Goal: Information Seeking & Learning: Learn about a topic

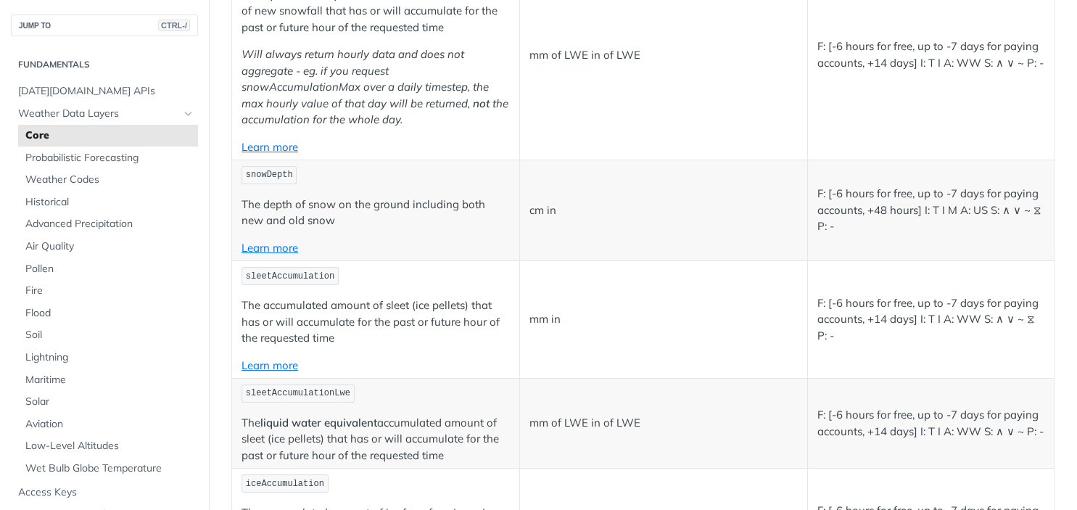
scroll to position [4262, 0]
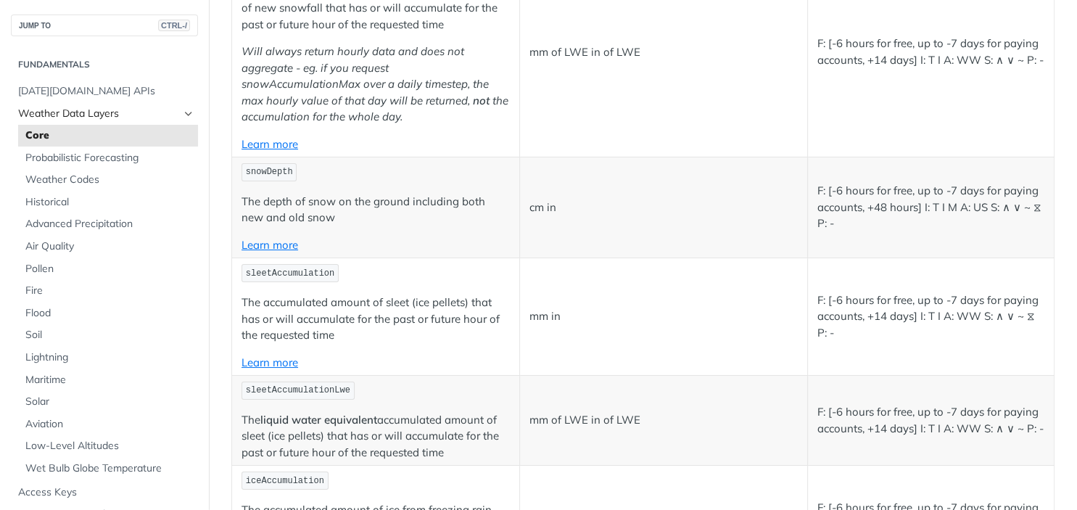
click at [132, 115] on span "Weather Data Layers" at bounding box center [98, 114] width 161 height 15
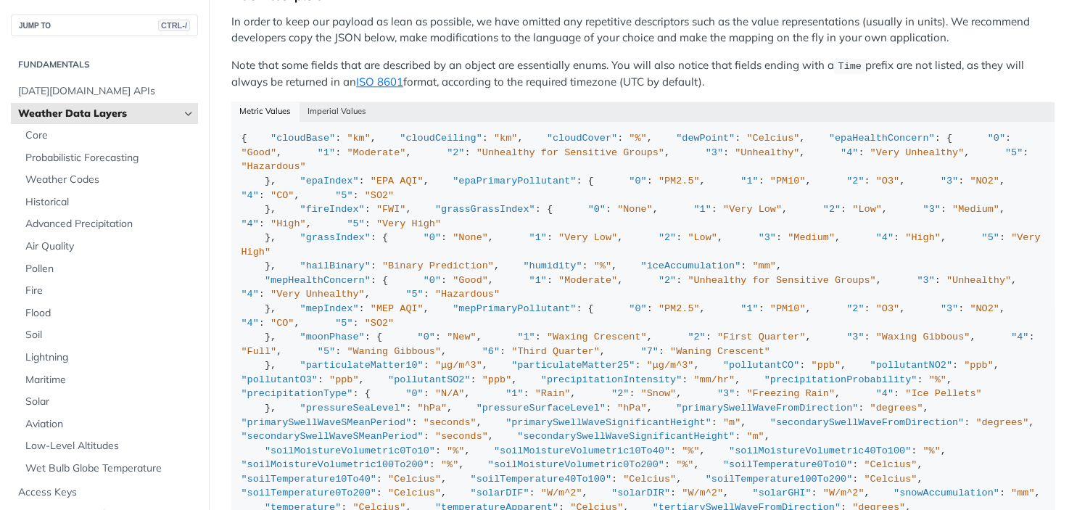
scroll to position [1378, 0]
click at [345, 102] on button "Imperial Values" at bounding box center [336, 112] width 75 height 20
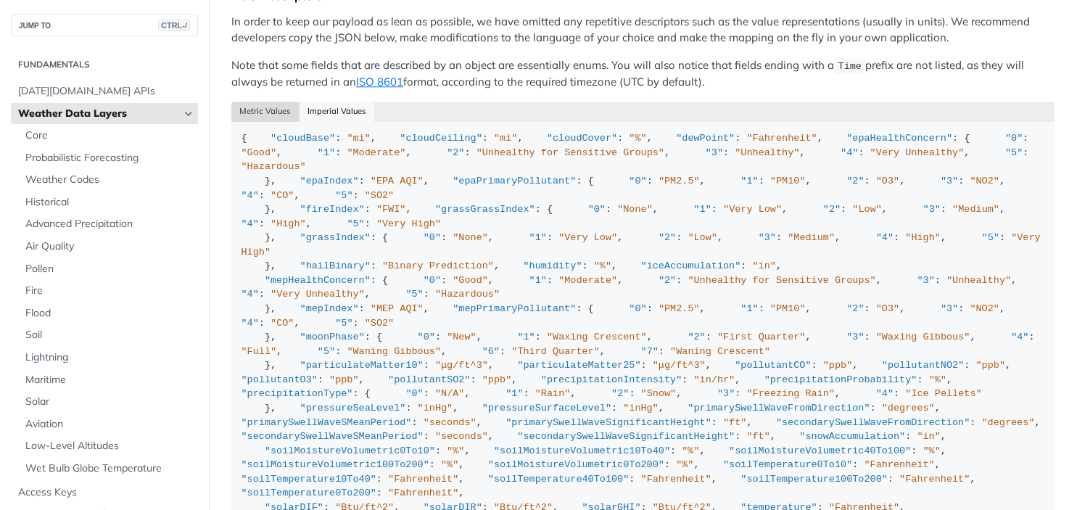
click at [265, 102] on button "Metric Values" at bounding box center [265, 112] width 68 height 20
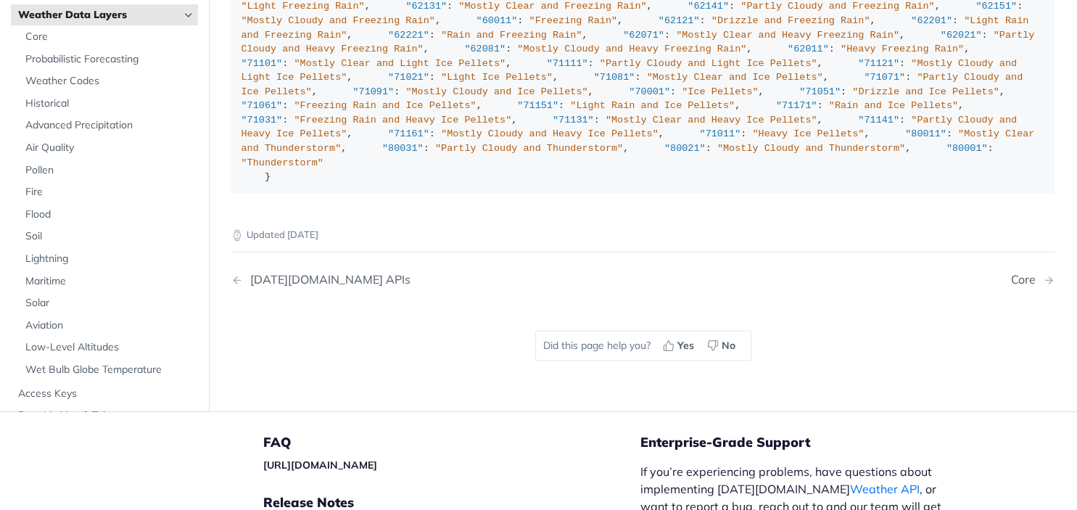
scroll to position [1766, 0]
click at [278, 272] on div "[DATE][DOMAIN_NAME] APIs" at bounding box center [327, 279] width 168 height 14
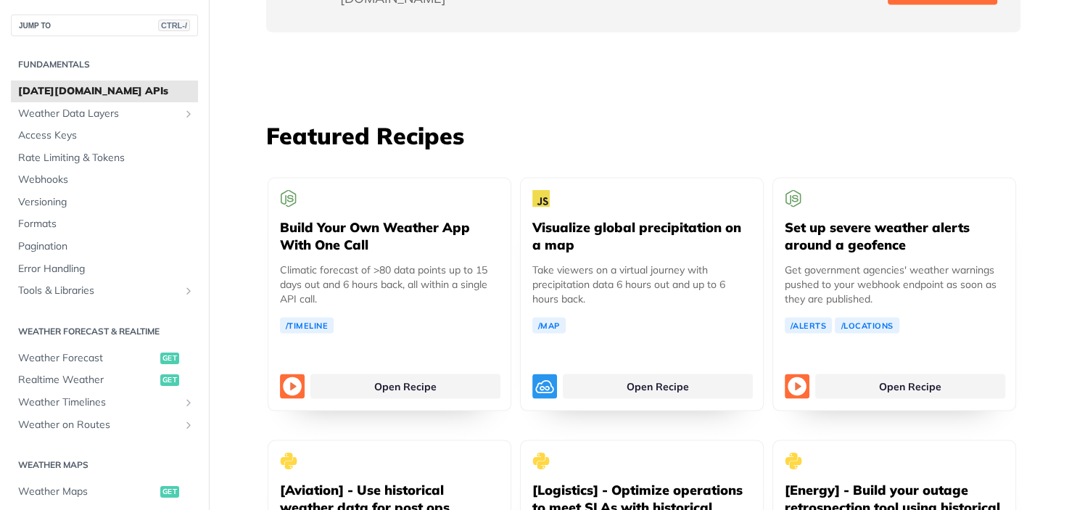
scroll to position [2595, 0]
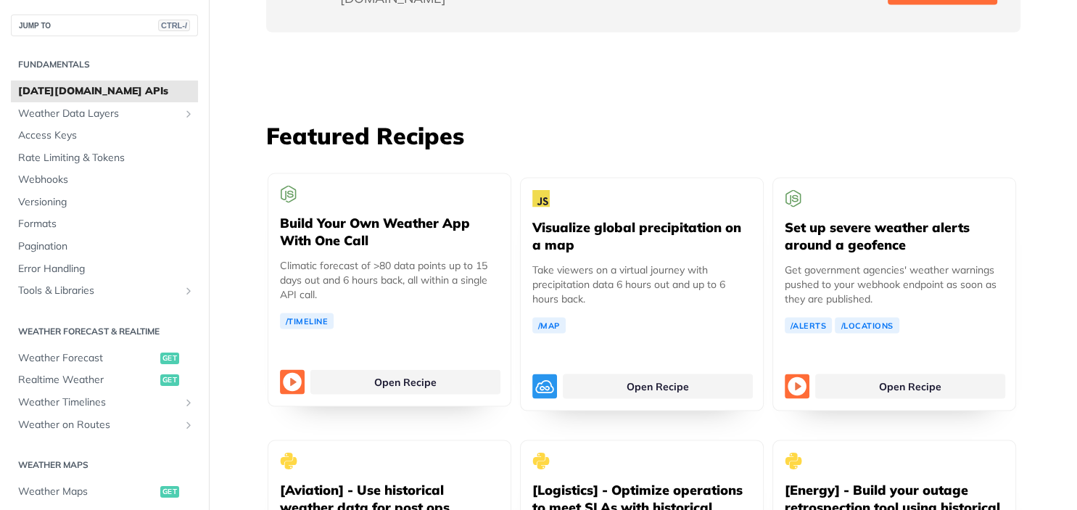
click at [405, 214] on h5 "Build Your Own Weather App With One Call" at bounding box center [389, 231] width 219 height 35
click at [416, 369] on link "Open Recipe" at bounding box center [405, 381] width 190 height 25
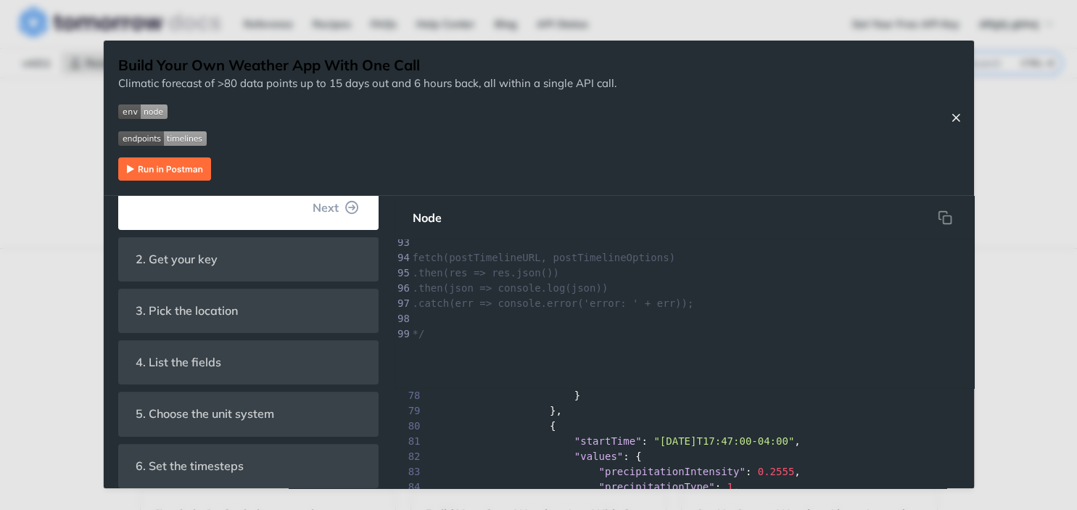
click at [953, 115] on icon "Close Recipe" at bounding box center [955, 117] width 13 height 13
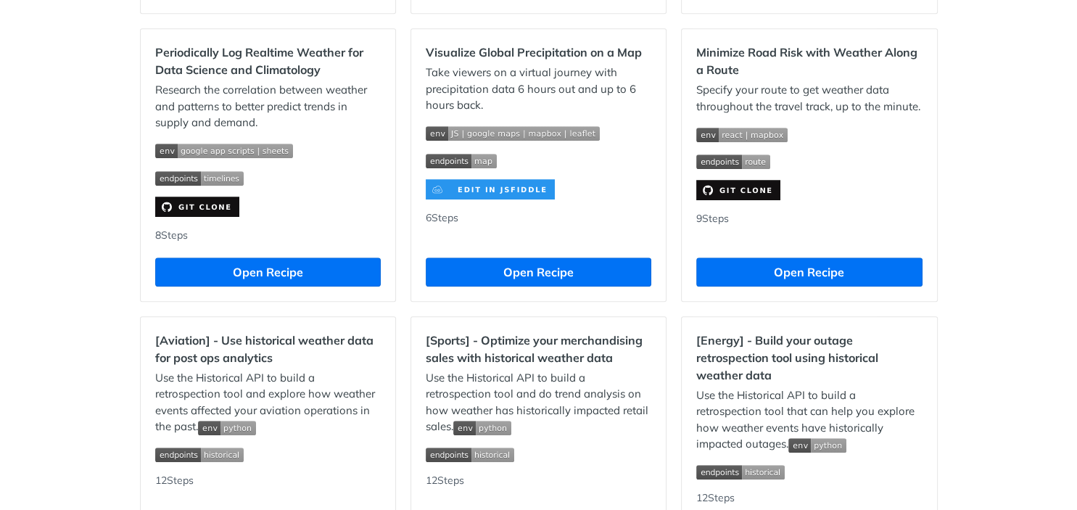
click at [774, 135] on img "Expand image" at bounding box center [741, 135] width 91 height 15
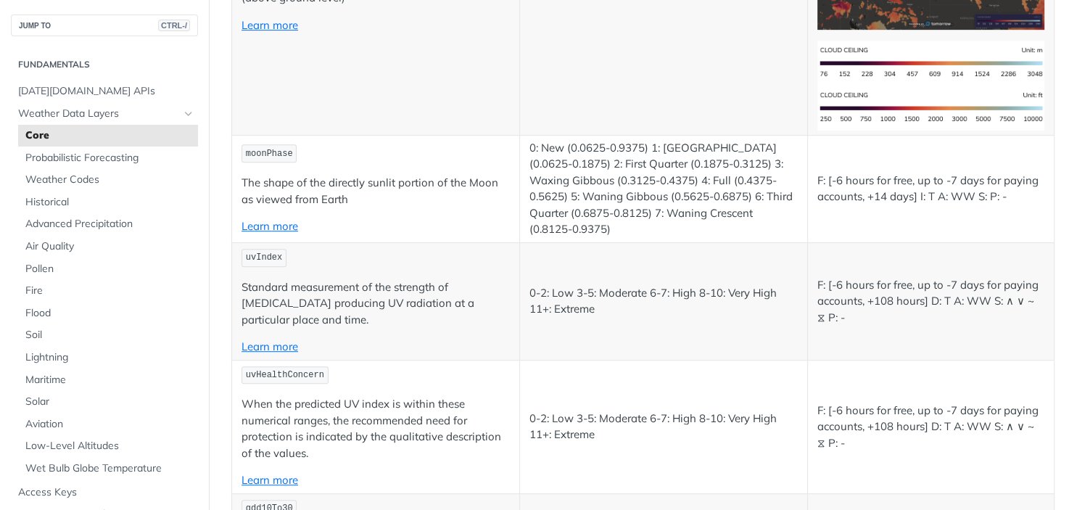
scroll to position [6519, 0]
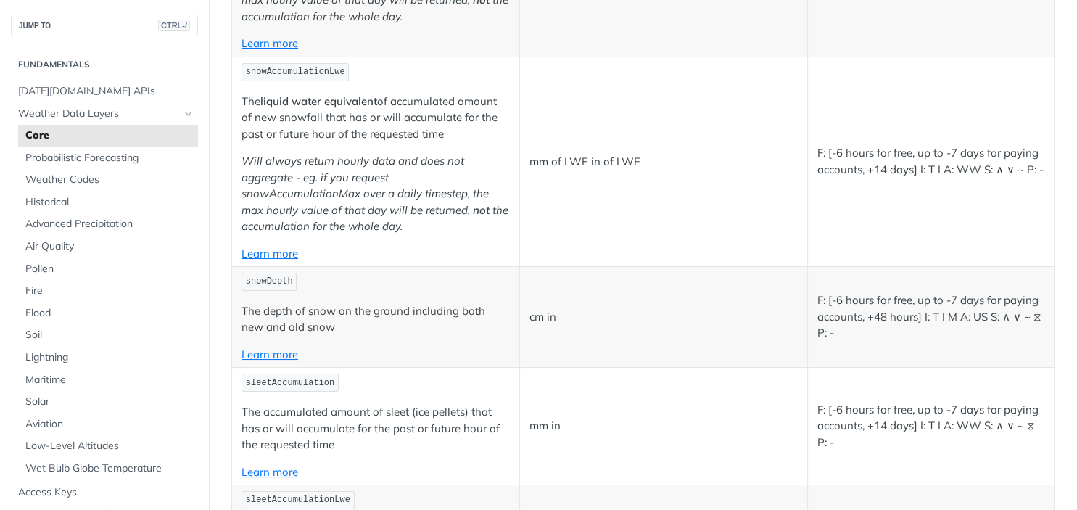
click at [597, 247] on td "mm of LWE in of LWE" at bounding box center [663, 162] width 288 height 210
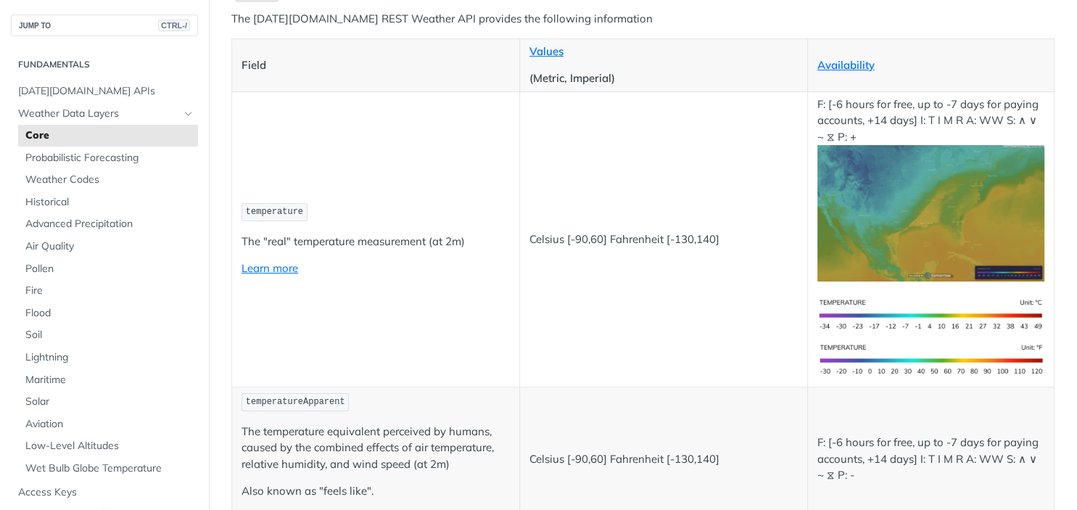
scroll to position [117, 0]
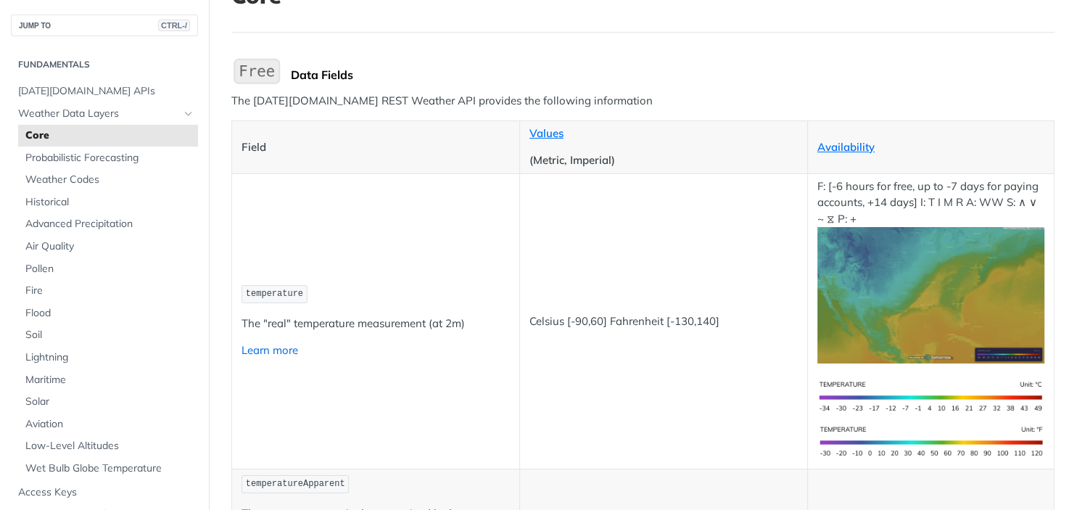
click at [286, 352] on link "Learn more" at bounding box center [269, 350] width 57 height 14
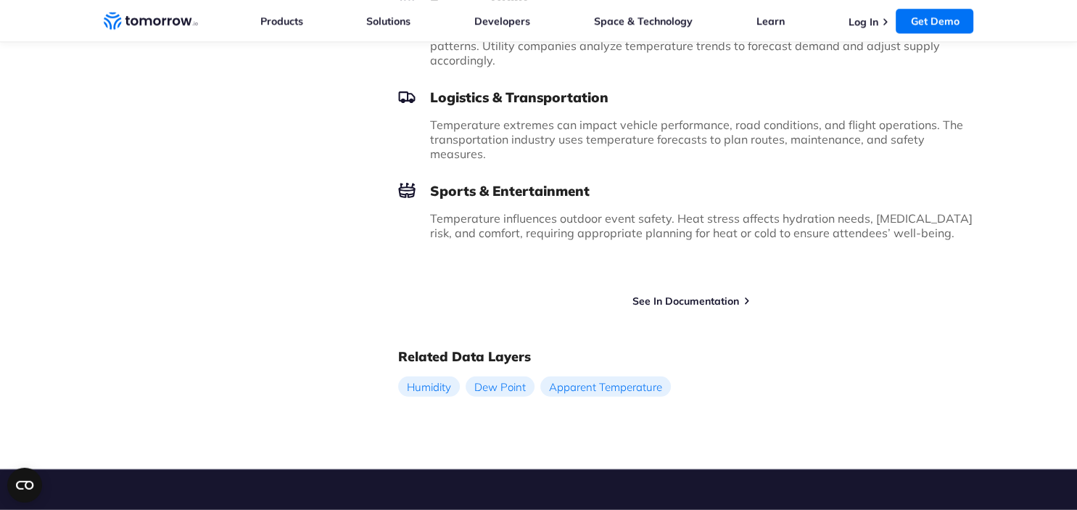
scroll to position [1015, 0]
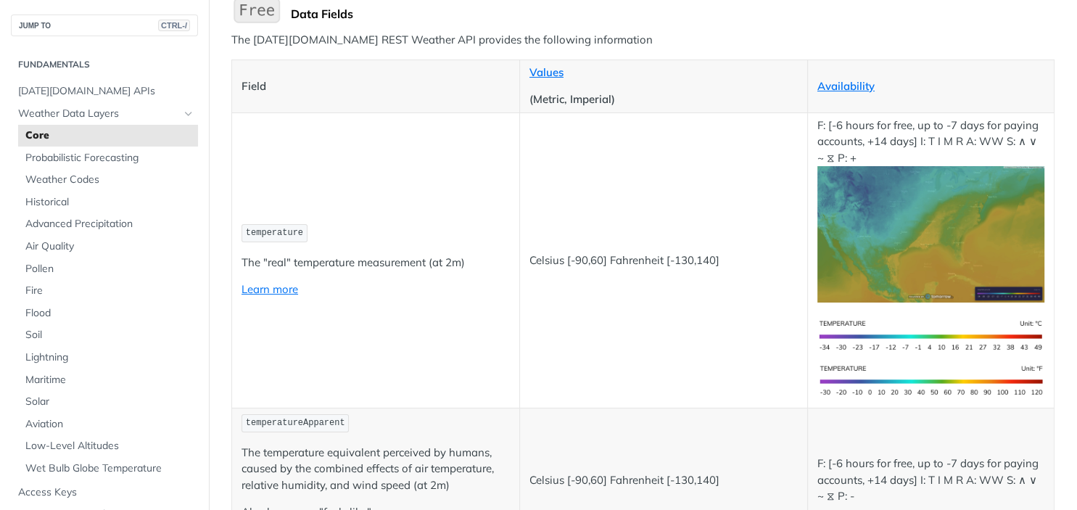
scroll to position [177, 0]
click at [845, 85] on link "Availability" at bounding box center [845, 87] width 57 height 14
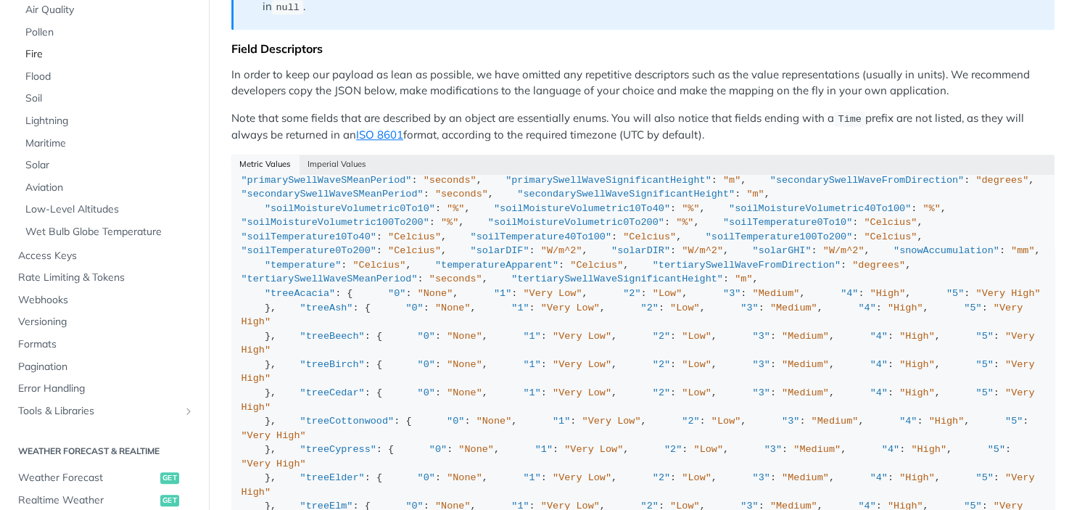
scroll to position [288, 0]
